Goal: Complete application form

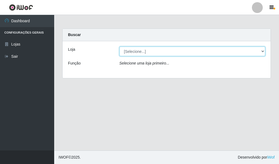
click at [150, 50] on select "[Selecione...] Hiper Queiroz - [GEOGRAPHIC_DATA]" at bounding box center [193, 51] width 146 height 9
select select "513"
click at [120, 47] on select "[Selecione...] Hiper Queiroz - [GEOGRAPHIC_DATA]" at bounding box center [193, 51] width 146 height 9
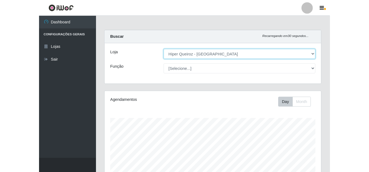
scroll to position [113, 207]
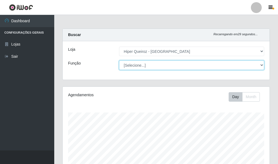
click at [144, 67] on select "[Selecione...] Embalador Embalador + Embalador ++ Operador de Caixa + Operador …" at bounding box center [191, 64] width 145 height 9
click at [119, 60] on select "[Selecione...] Embalador Embalador + Embalador ++ Operador de Caixa + Operador …" at bounding box center [191, 64] width 145 height 9
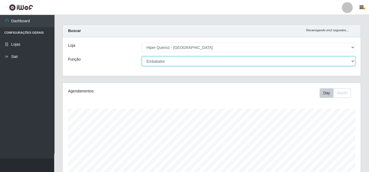
scroll to position [0, 0]
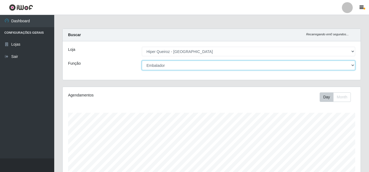
click at [163, 64] on select "[Selecione...] Embalador Embalador + Embalador ++ Operador de Caixa + Operador …" at bounding box center [248, 64] width 213 height 9
click at [142, 60] on select "[Selecione...] Embalador Embalador + Embalador ++ Operador de Caixa + Operador …" at bounding box center [248, 64] width 213 height 9
click at [181, 68] on select "[Selecione...] Embalador Embalador + Embalador ++ Operador de Caixa + Operador …" at bounding box center [248, 64] width 213 height 9
click at [142, 60] on select "[Selecione...] Embalador Embalador + Embalador ++ Operador de Caixa + Operador …" at bounding box center [248, 64] width 213 height 9
click at [173, 64] on select "[Selecione...] Embalador Embalador + Embalador ++ Operador de Caixa + Operador …" at bounding box center [248, 64] width 213 height 9
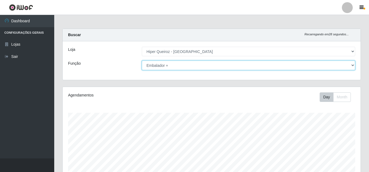
click at [142, 60] on select "[Selecione...] Embalador Embalador + Embalador ++ Operador de Caixa + Operador …" at bounding box center [248, 64] width 213 height 9
click at [170, 66] on select "[Selecione...] Embalador Embalador + Embalador ++ Operador de Caixa + Operador …" at bounding box center [248, 64] width 213 height 9
click at [142, 60] on select "[Selecione...] Embalador Embalador + Embalador ++ Operador de Caixa + Operador …" at bounding box center [248, 64] width 213 height 9
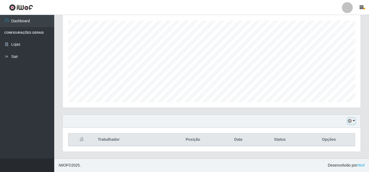
click at [279, 119] on button "button" at bounding box center [352, 121] width 8 height 6
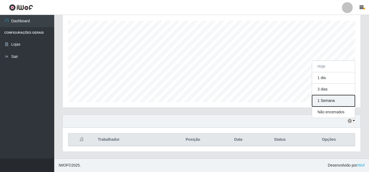
click at [279, 100] on button "1 Semana" at bounding box center [333, 100] width 43 height 11
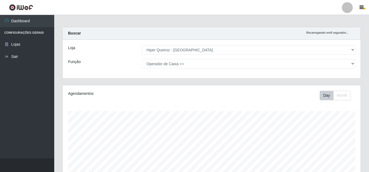
scroll to position [0, 0]
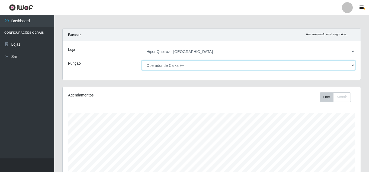
click at [181, 61] on select "[Selecione...] Embalador Embalador + Embalador ++ Operador de Caixa + Operador …" at bounding box center [248, 64] width 213 height 9
select select "1"
click at [142, 60] on select "[Selecione...] Embalador Embalador + Embalador ++ Operador de Caixa + Operador …" at bounding box center [248, 64] width 213 height 9
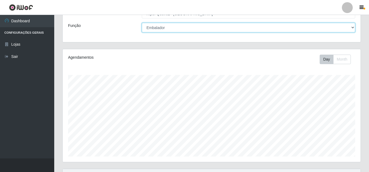
scroll to position [92, 0]
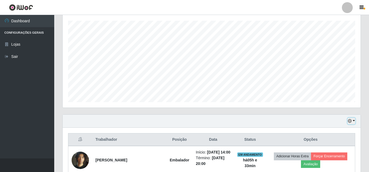
click at [279, 121] on icon "button" at bounding box center [350, 121] width 4 height 4
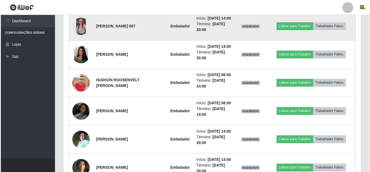
scroll to position [743, 0]
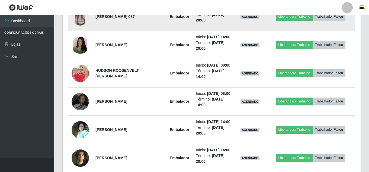
click at [77, 25] on img at bounding box center [80, 16] width 17 height 17
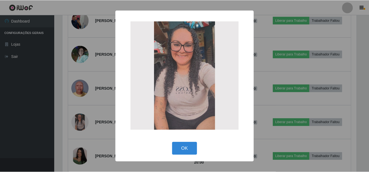
scroll to position [113, 295]
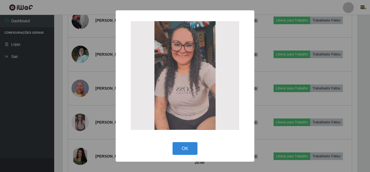
click at [108, 106] on div "× OK Cancel" at bounding box center [185, 86] width 370 height 172
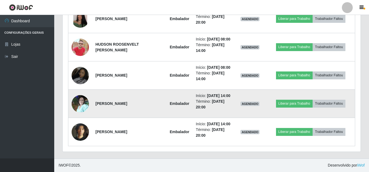
scroll to position [906, 0]
